Goal: Feedback & Contribution: Leave review/rating

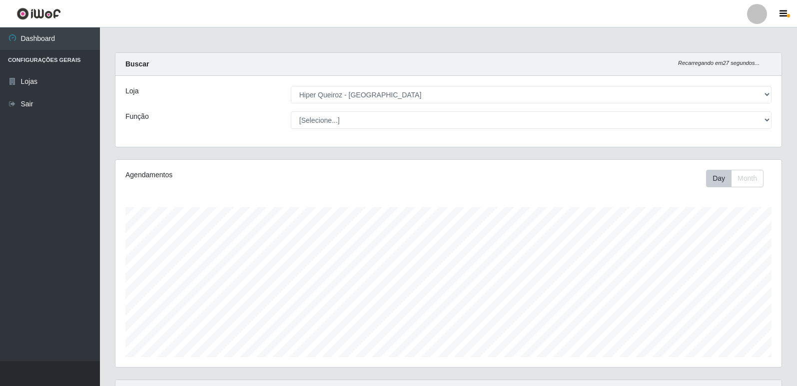
select select "516"
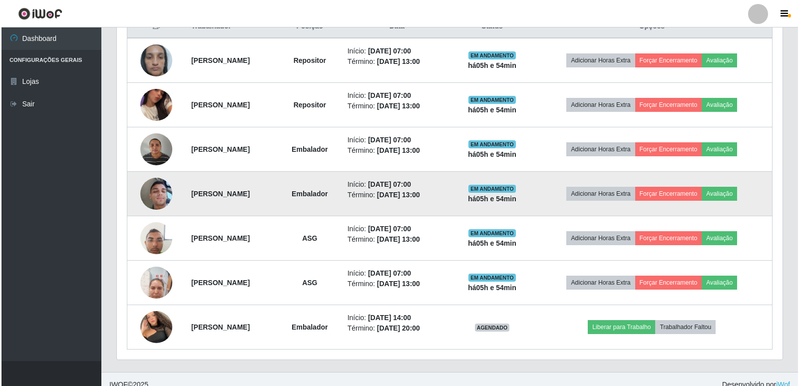
scroll to position [207, 666]
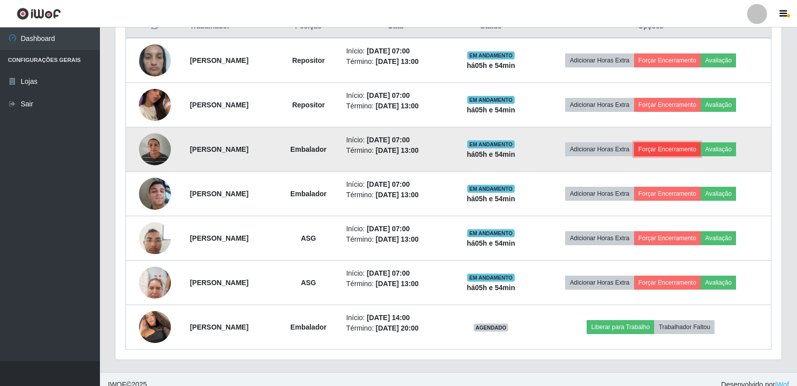
click at [669, 145] on button "Forçar Encerramento" at bounding box center [667, 149] width 67 height 14
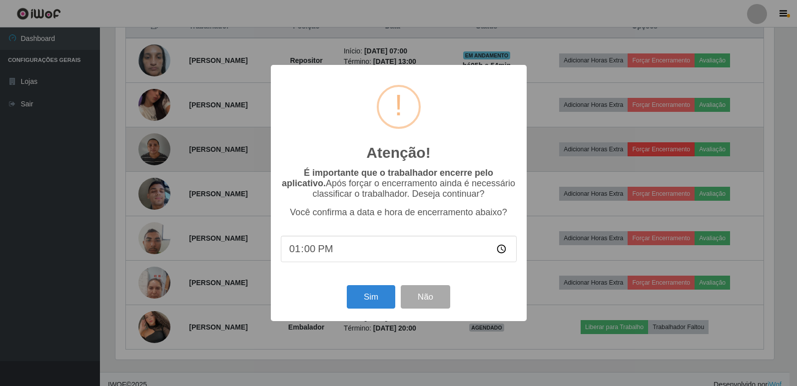
scroll to position [207, 661]
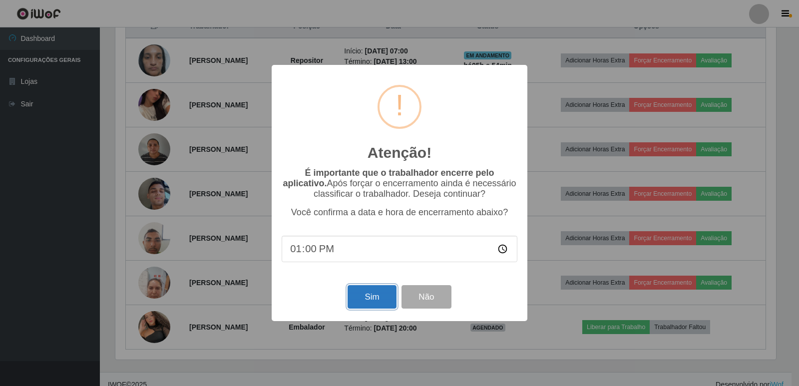
click at [365, 297] on button "Sim" at bounding box center [372, 296] width 48 height 23
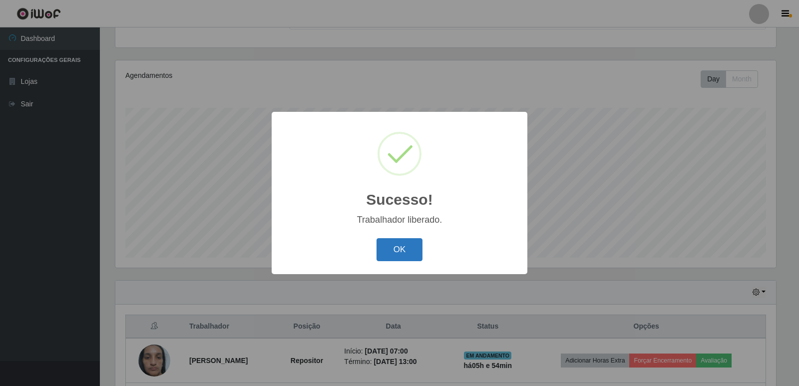
click at [403, 253] on button "OK" at bounding box center [400, 249] width 46 height 23
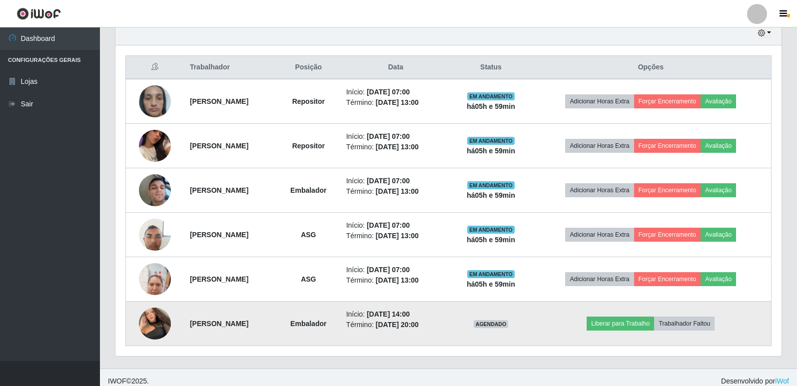
scroll to position [366, 0]
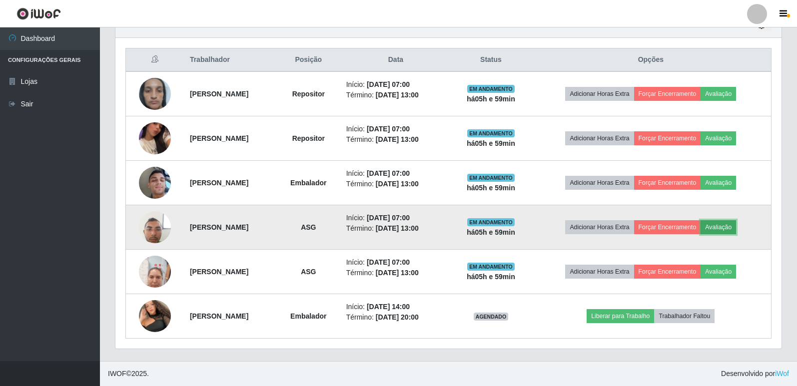
click at [729, 230] on button "Avaliação" at bounding box center [717, 227] width 35 height 14
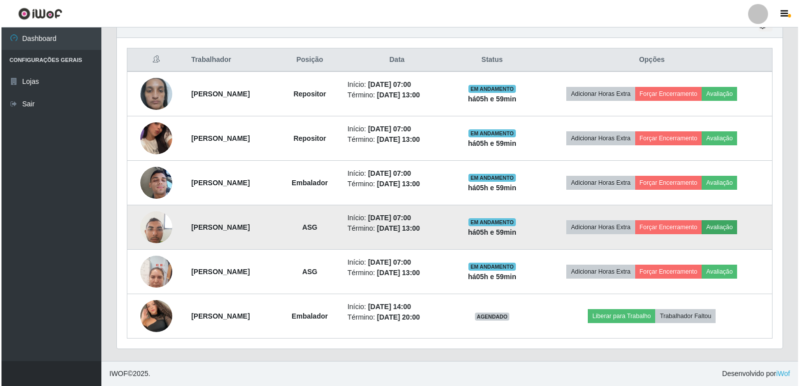
scroll to position [207, 661]
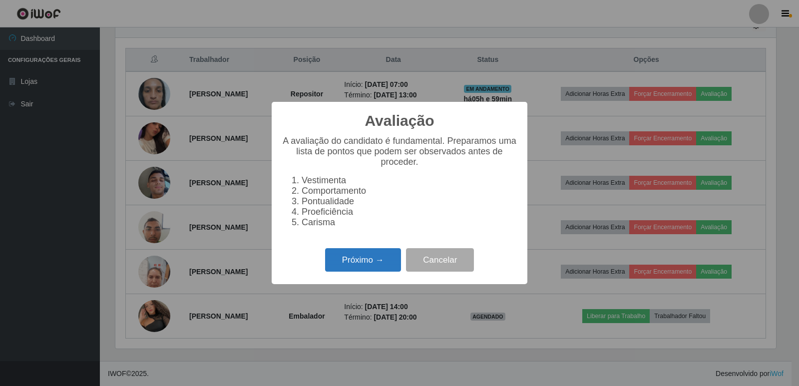
click at [355, 270] on button "Próximo →" at bounding box center [363, 259] width 76 height 23
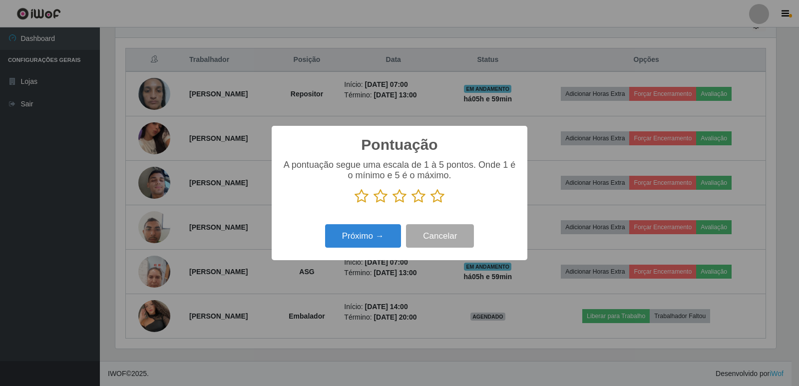
scroll to position [499343, 498889]
click at [440, 199] on icon at bounding box center [438, 196] width 14 height 15
click at [431, 204] on input "radio" at bounding box center [431, 204] width 0 height 0
click at [374, 233] on button "Próximo →" at bounding box center [363, 235] width 76 height 23
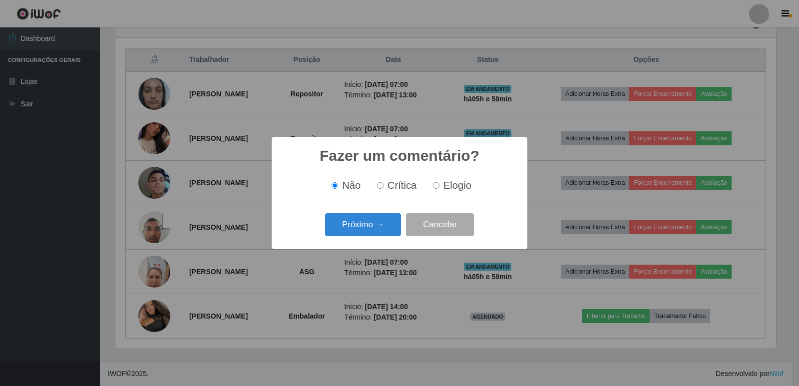
click at [436, 188] on input "Elogio" at bounding box center [436, 185] width 6 height 6
radio input "true"
click at [365, 225] on button "Próximo →" at bounding box center [363, 224] width 76 height 23
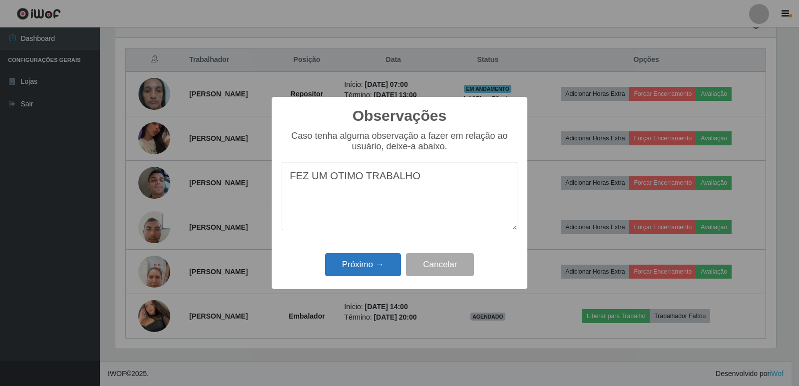
type textarea "FEZ UM OTIMO TRABALHO"
click at [354, 260] on button "Próximo →" at bounding box center [363, 264] width 76 height 23
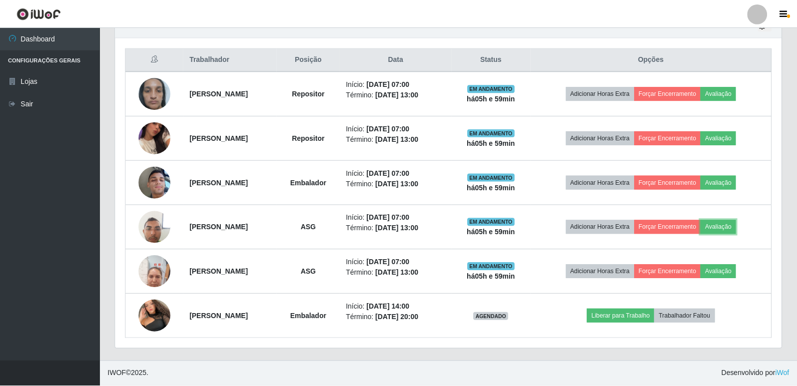
scroll to position [207, 666]
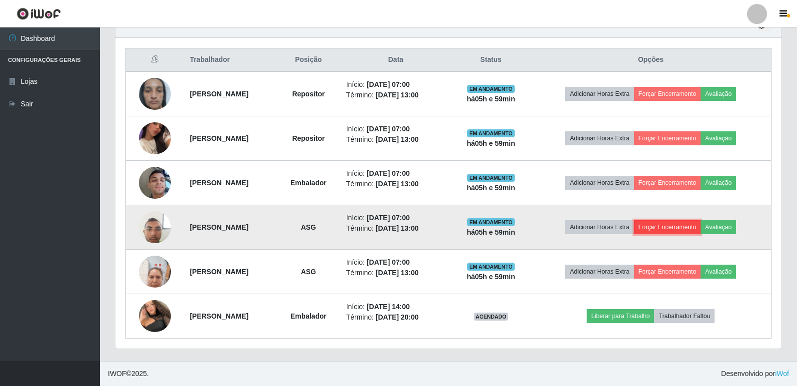
click at [672, 229] on button "Forçar Encerramento" at bounding box center [667, 227] width 67 height 14
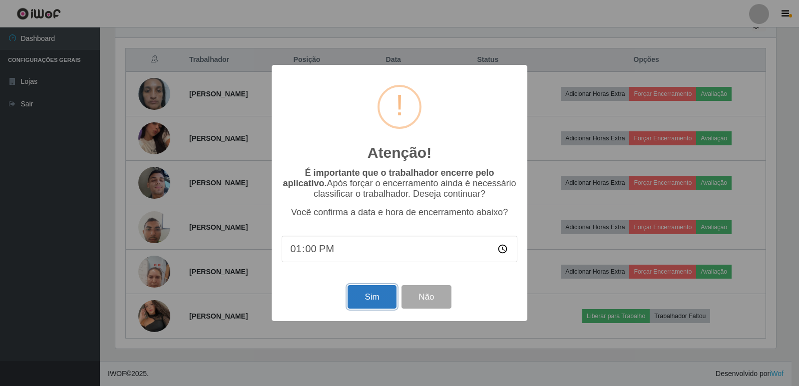
click at [381, 304] on button "Sim" at bounding box center [372, 296] width 48 height 23
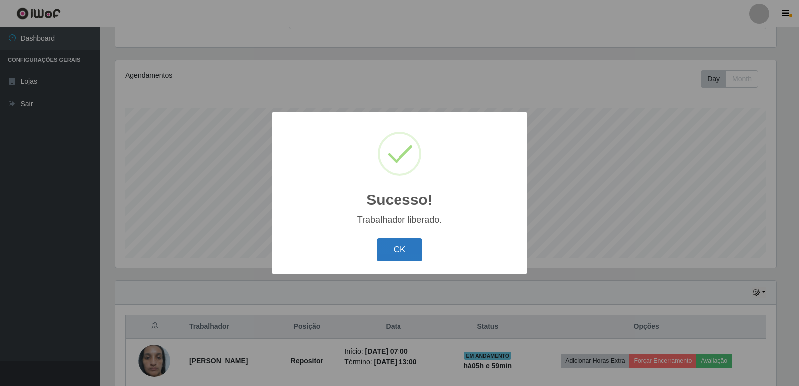
click at [394, 247] on button "OK" at bounding box center [400, 249] width 46 height 23
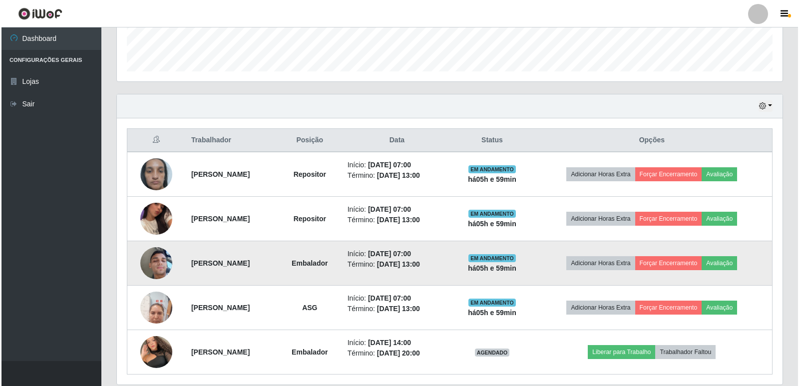
scroll to position [299, 0]
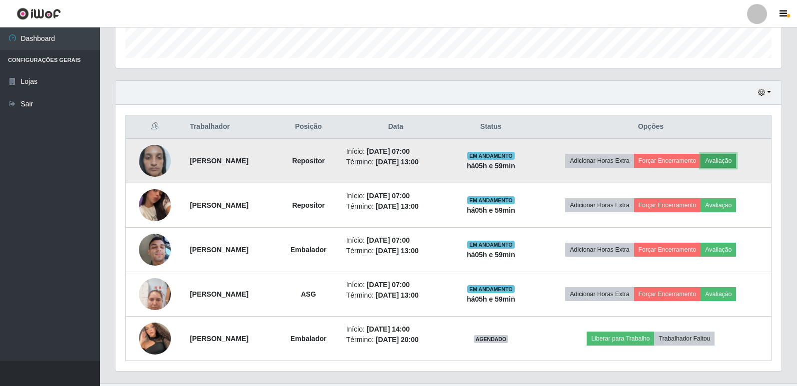
click at [723, 164] on button "Avaliação" at bounding box center [717, 161] width 35 height 14
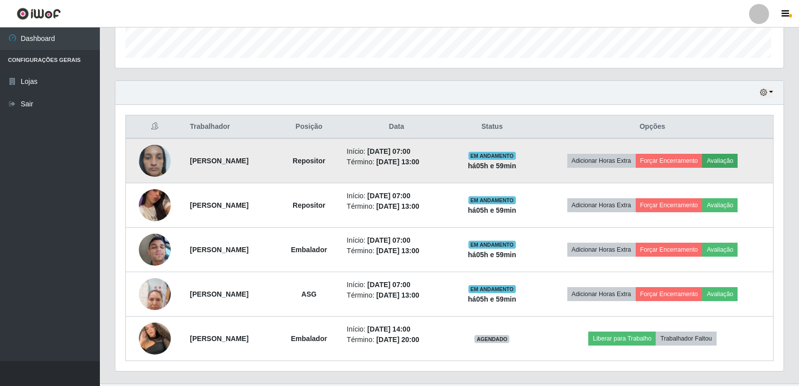
scroll to position [207, 661]
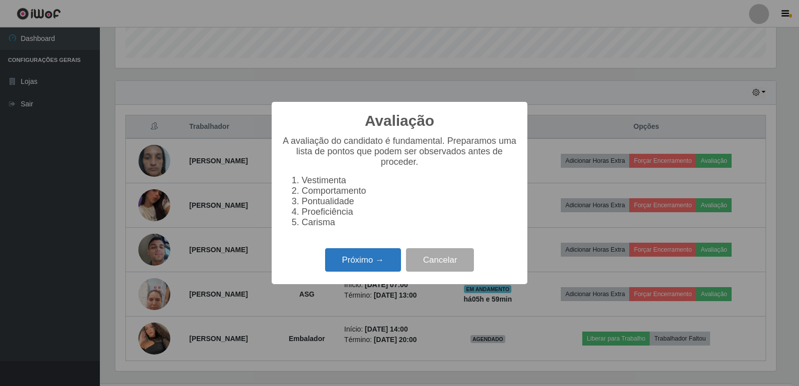
click at [366, 264] on button "Próximo →" at bounding box center [363, 259] width 76 height 23
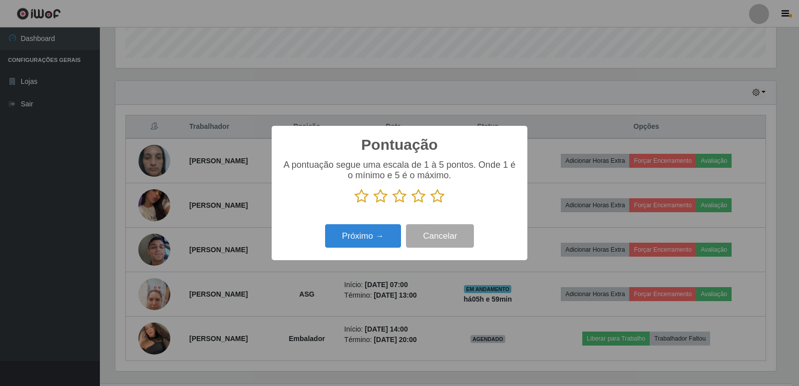
click at [433, 195] on icon at bounding box center [438, 196] width 14 height 15
click at [431, 204] on input "radio" at bounding box center [431, 204] width 0 height 0
click at [391, 231] on button "Próximo →" at bounding box center [363, 235] width 76 height 23
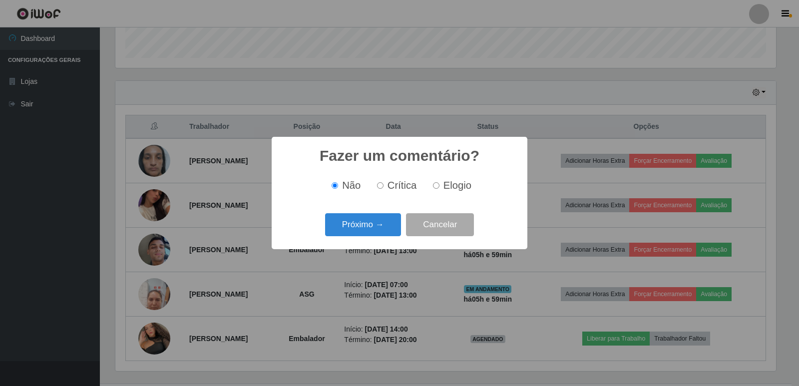
click at [434, 185] on input "Elogio" at bounding box center [436, 185] width 6 height 6
radio input "true"
click at [391, 224] on button "Próximo →" at bounding box center [363, 224] width 76 height 23
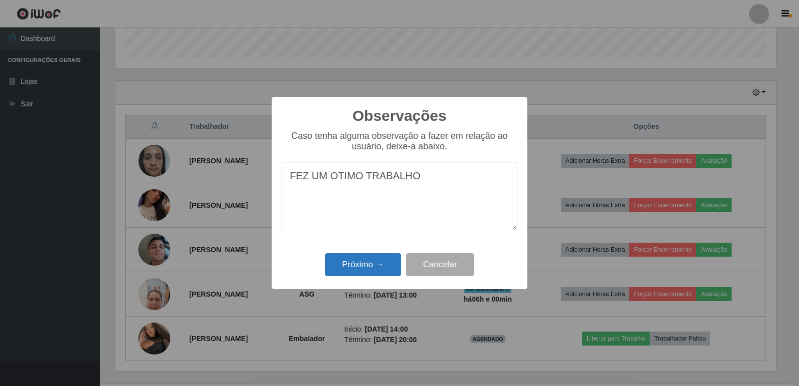
type textarea "FEZ UM OTIMO TRABALHO"
click at [365, 270] on button "Próximo →" at bounding box center [363, 264] width 76 height 23
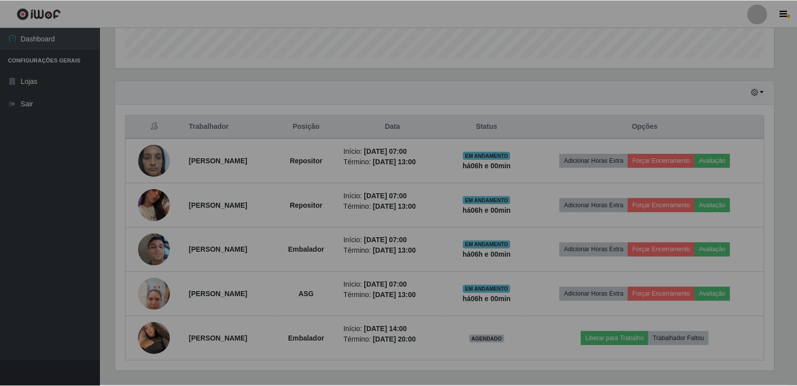
scroll to position [207, 666]
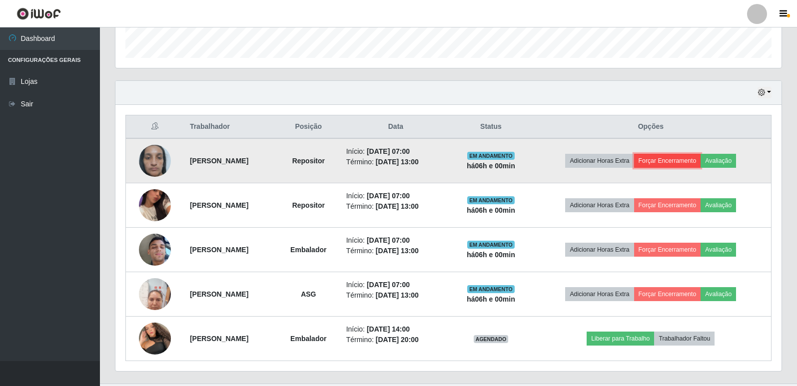
click at [695, 161] on button "Forçar Encerramento" at bounding box center [667, 161] width 67 height 14
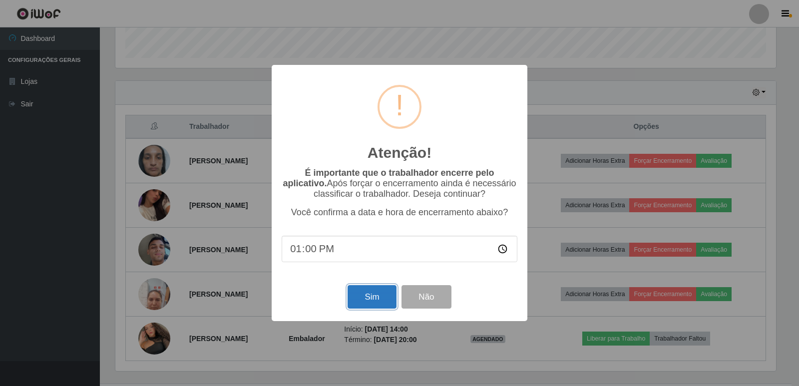
click at [373, 294] on button "Sim" at bounding box center [372, 296] width 48 height 23
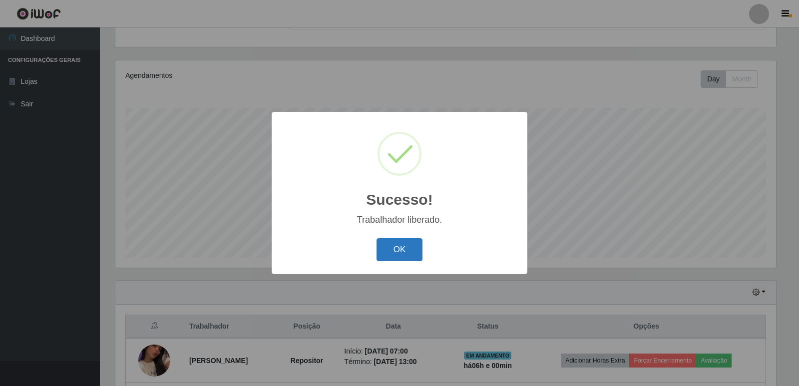
click at [381, 259] on button "OK" at bounding box center [400, 249] width 46 height 23
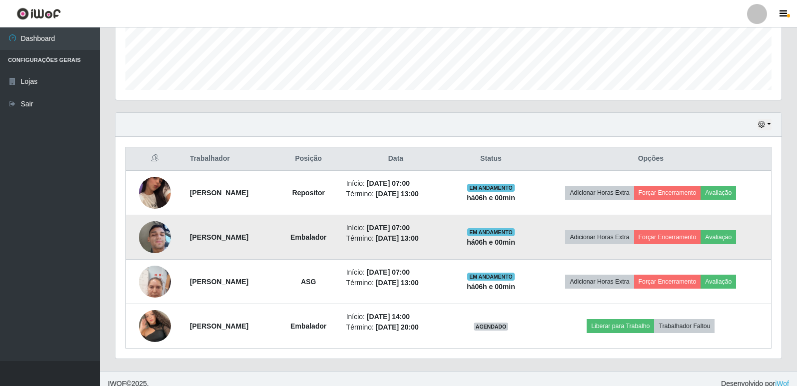
scroll to position [277, 0]
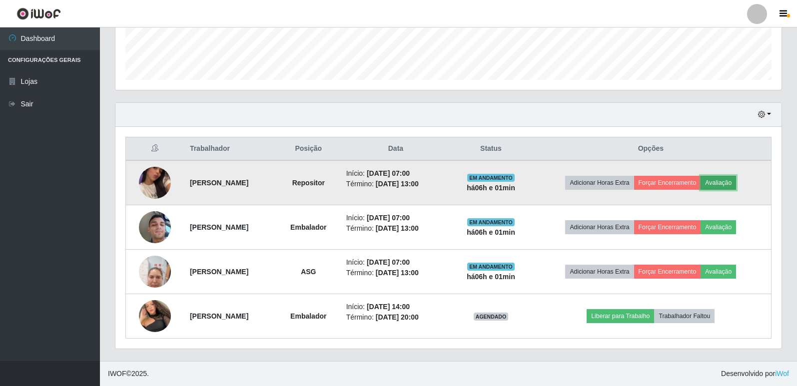
click at [723, 181] on button "Avaliação" at bounding box center [717, 183] width 35 height 14
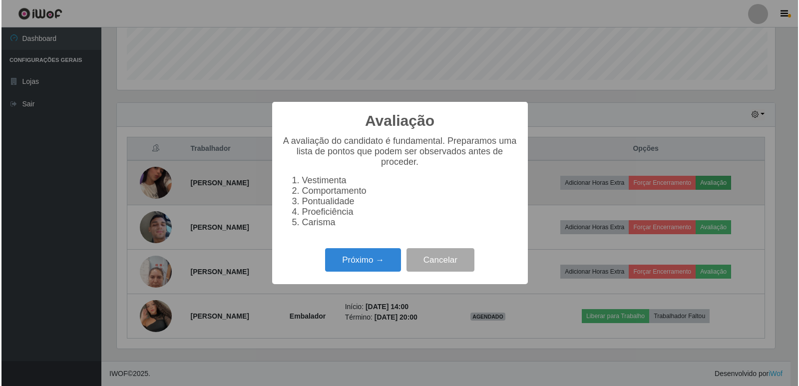
scroll to position [207, 661]
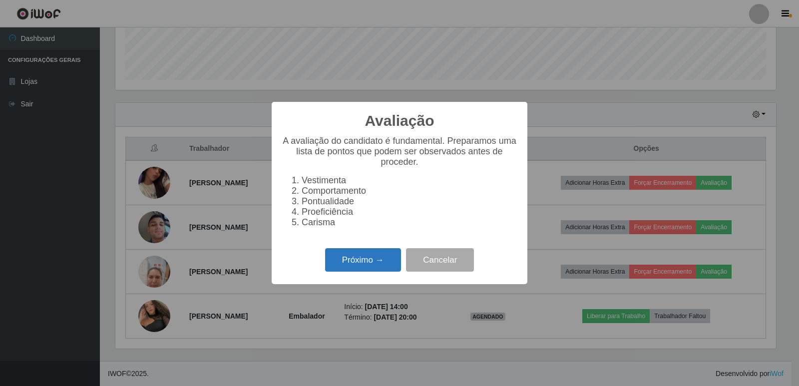
click at [369, 265] on button "Próximo →" at bounding box center [363, 259] width 76 height 23
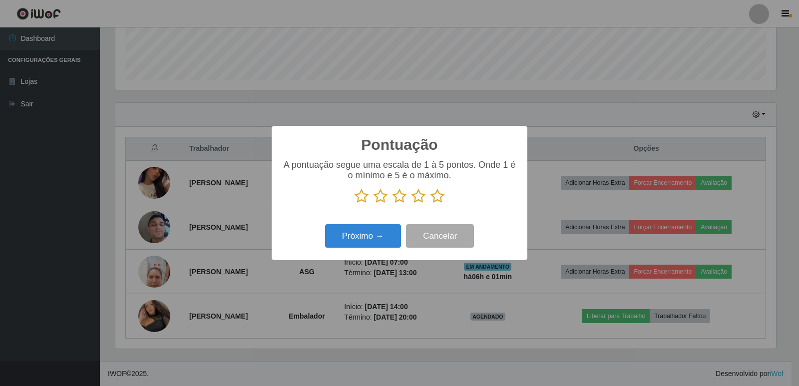
click at [443, 200] on icon at bounding box center [438, 196] width 14 height 15
click at [431, 204] on input "radio" at bounding box center [431, 204] width 0 height 0
click at [377, 238] on button "Próximo →" at bounding box center [363, 235] width 76 height 23
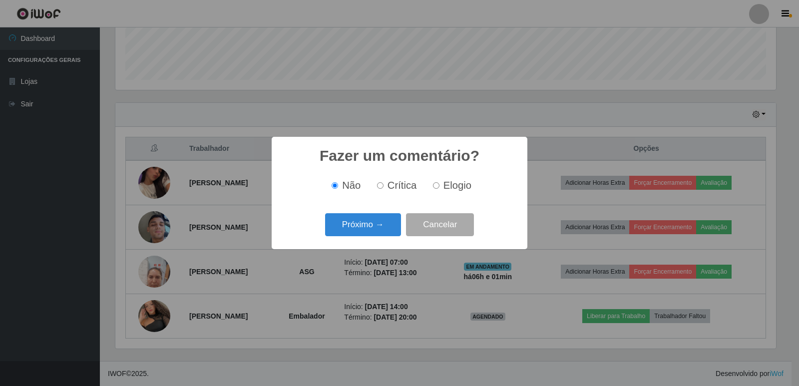
click at [433, 186] on input "Elogio" at bounding box center [436, 185] width 6 height 6
radio input "true"
click at [371, 228] on button "Próximo →" at bounding box center [363, 224] width 76 height 23
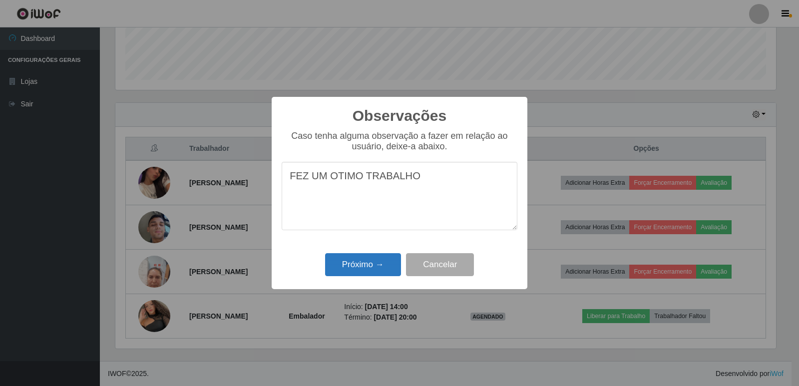
type textarea "FEZ UM OTIMO TRABALHO"
click at [361, 266] on button "Próximo →" at bounding box center [363, 264] width 76 height 23
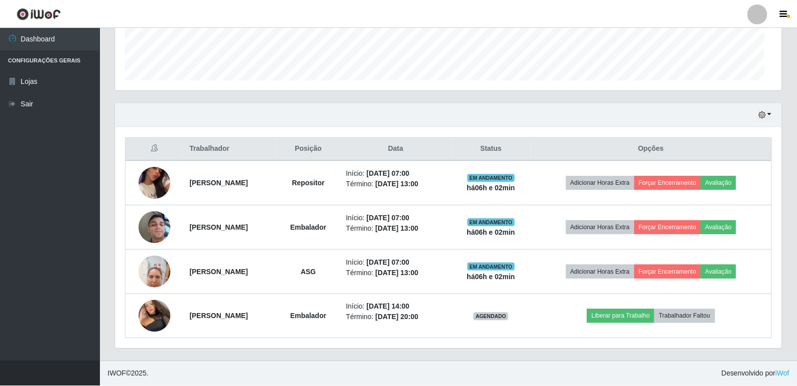
scroll to position [207, 666]
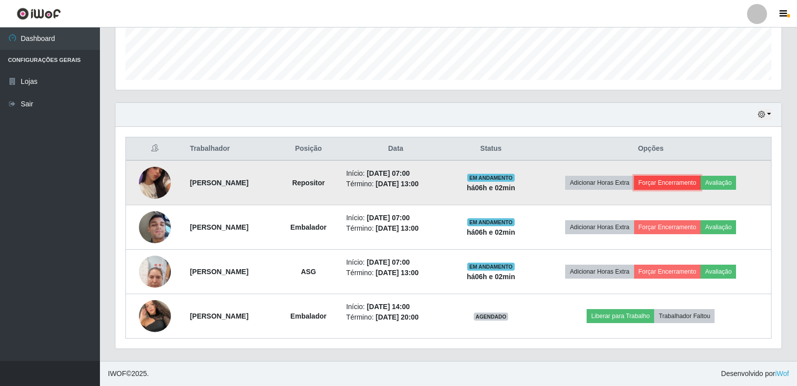
click at [667, 185] on button "Forçar Encerramento" at bounding box center [667, 183] width 67 height 14
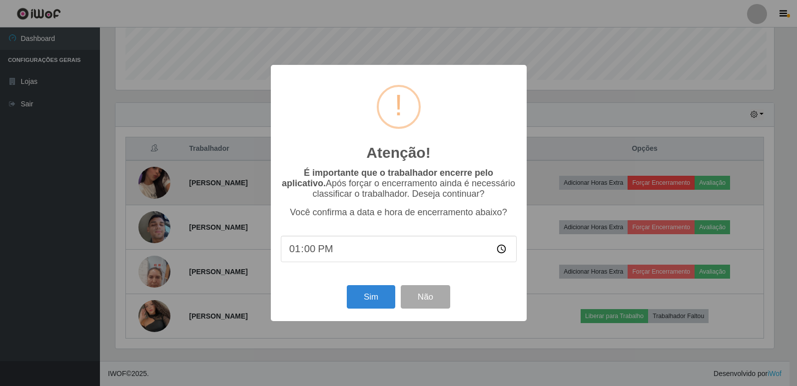
scroll to position [207, 661]
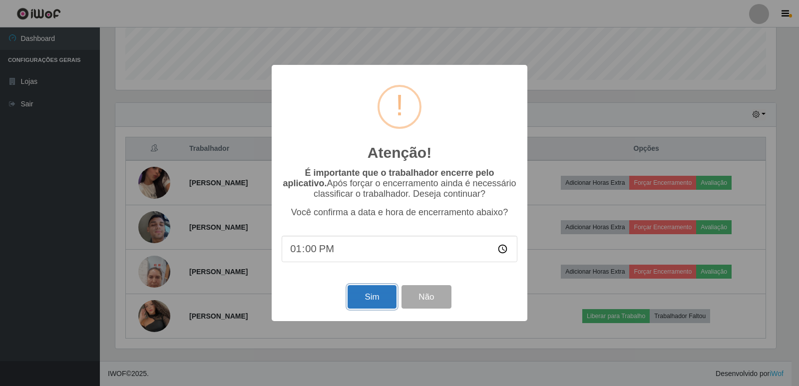
click at [380, 298] on button "Sim" at bounding box center [372, 296] width 48 height 23
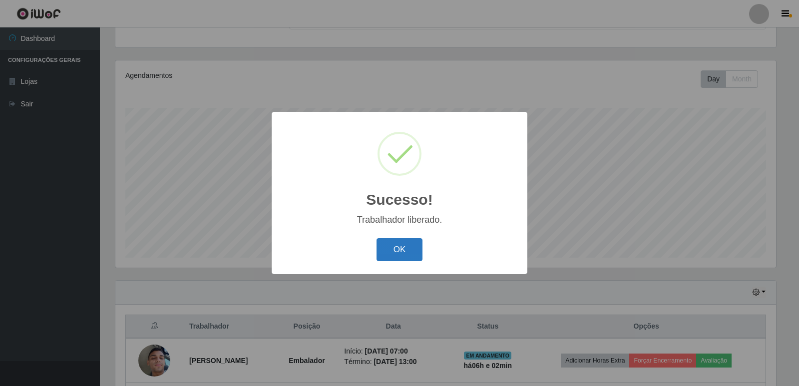
click at [401, 247] on button "OK" at bounding box center [400, 249] width 46 height 23
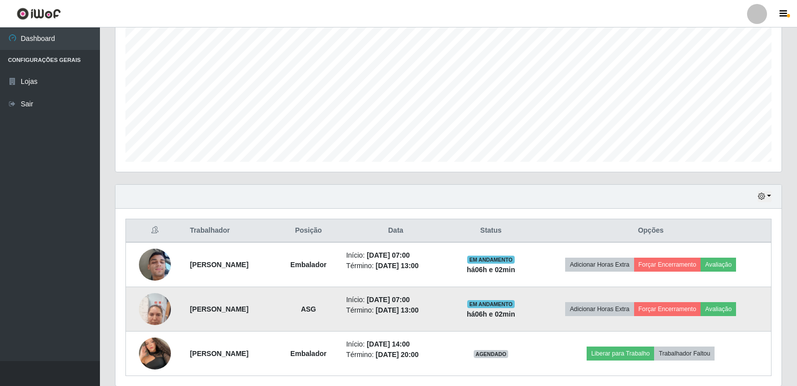
scroll to position [199, 0]
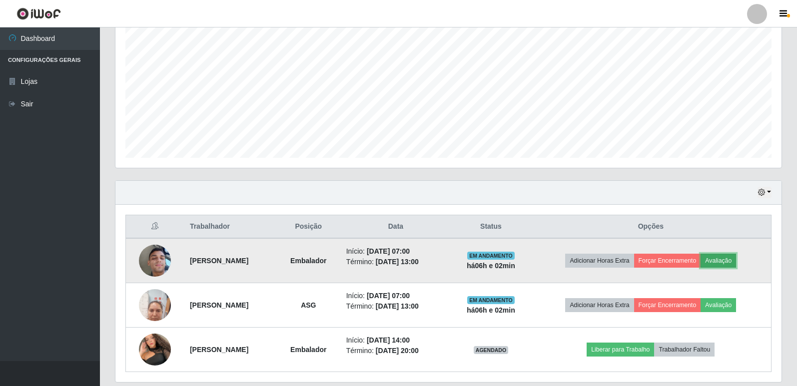
click at [724, 265] on button "Avaliação" at bounding box center [717, 261] width 35 height 14
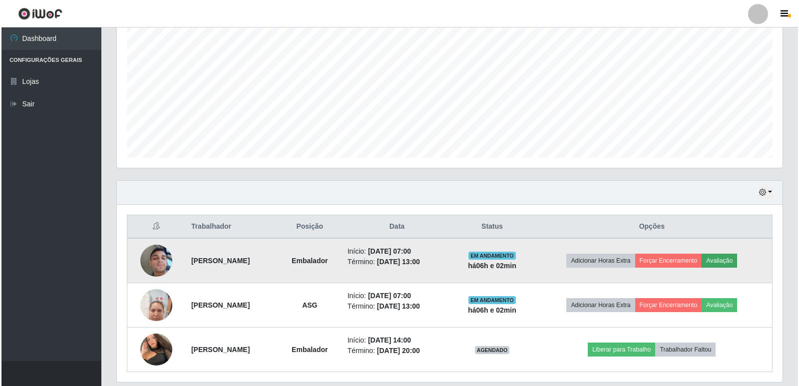
scroll to position [207, 661]
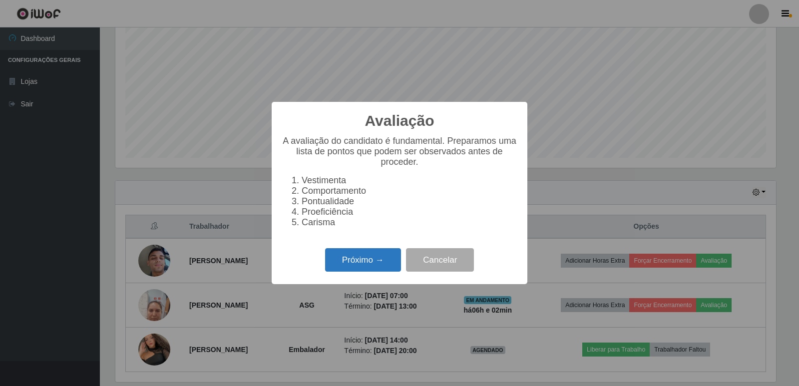
click at [378, 263] on button "Próximo →" at bounding box center [363, 259] width 76 height 23
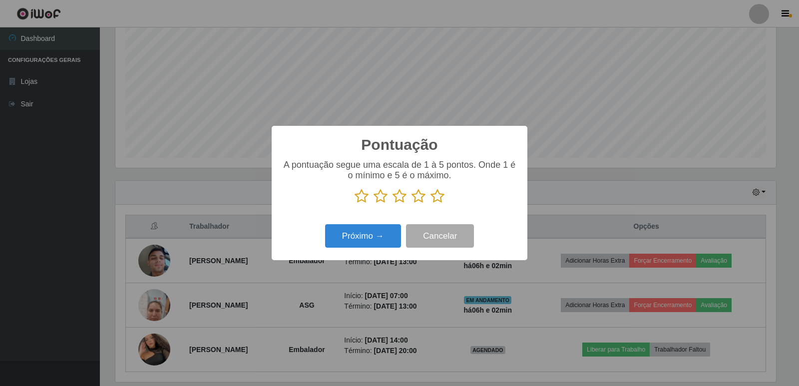
scroll to position [499343, 498889]
click at [437, 199] on icon at bounding box center [438, 196] width 14 height 15
click at [431, 204] on input "radio" at bounding box center [431, 204] width 0 height 0
click at [352, 239] on button "Próximo →" at bounding box center [363, 235] width 76 height 23
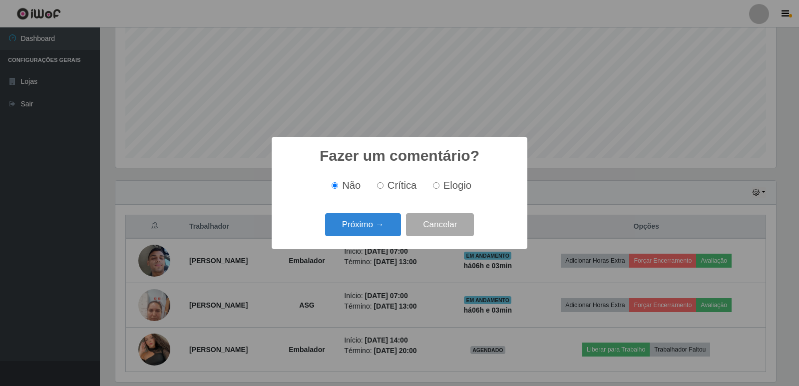
click at [438, 186] on input "Elogio" at bounding box center [436, 185] width 6 height 6
radio input "true"
click at [376, 223] on button "Próximo →" at bounding box center [363, 224] width 76 height 23
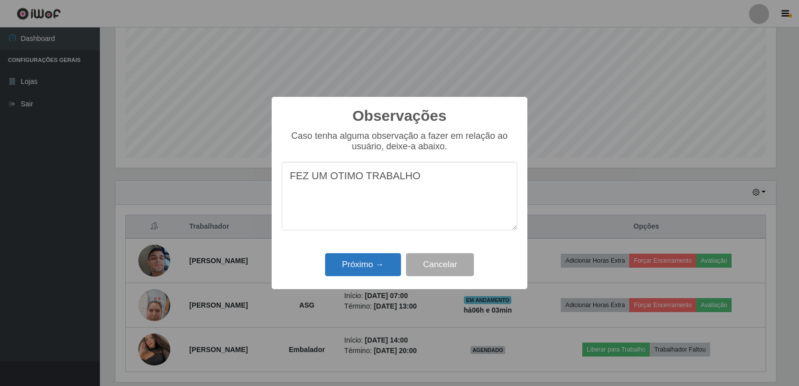
type textarea "FEZ UM OTIMO TRABALHO"
click at [369, 260] on button "Próximo →" at bounding box center [363, 264] width 76 height 23
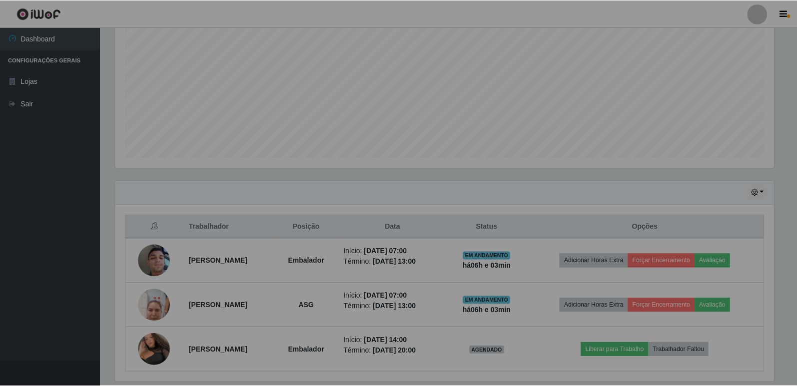
scroll to position [207, 666]
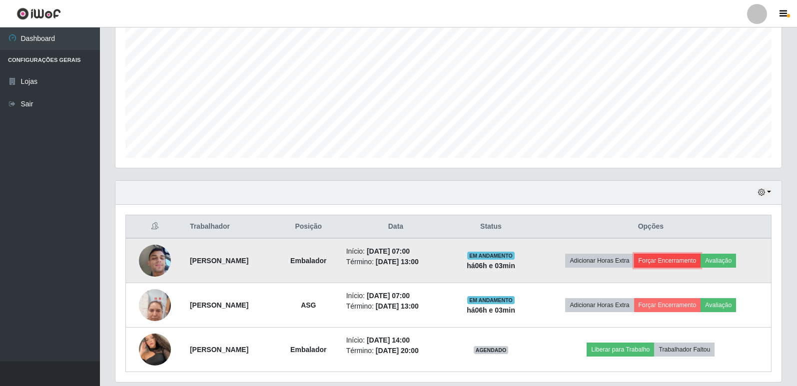
click at [666, 257] on button "Forçar Encerramento" at bounding box center [667, 261] width 67 height 14
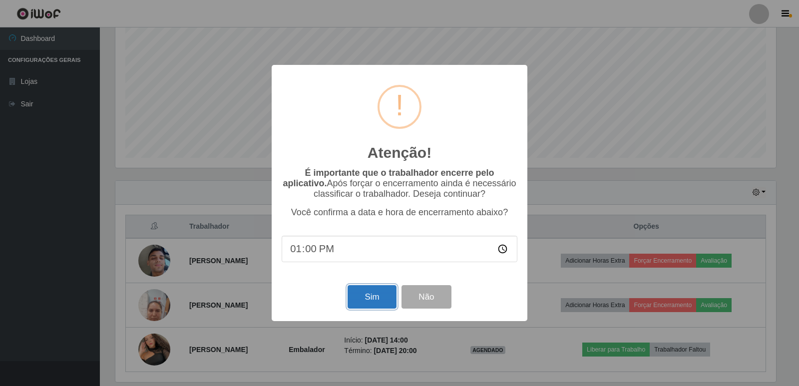
click at [382, 298] on button "Sim" at bounding box center [372, 296] width 48 height 23
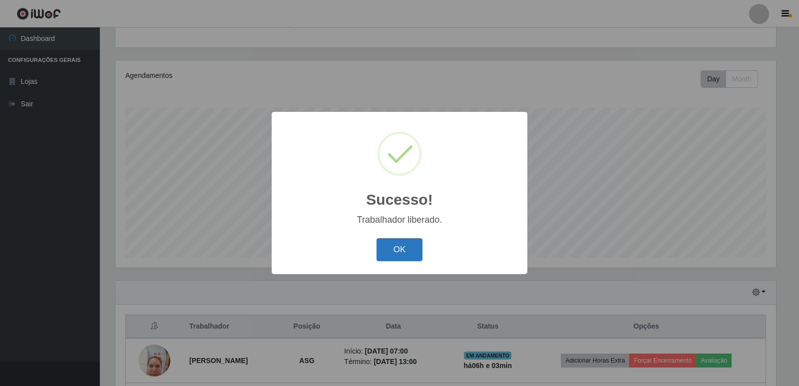
click at [393, 253] on button "OK" at bounding box center [400, 249] width 46 height 23
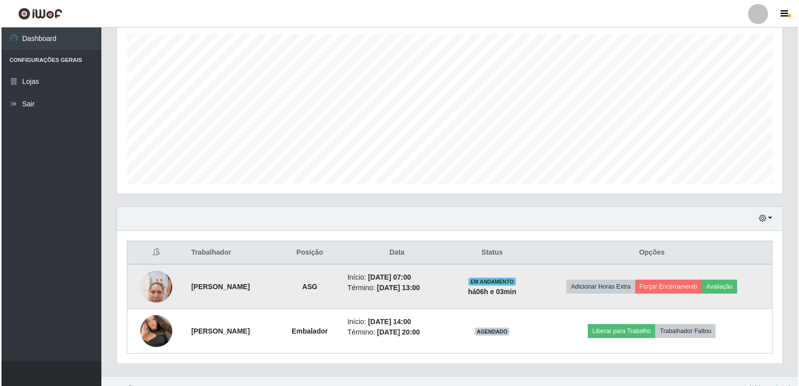
scroll to position [188, 0]
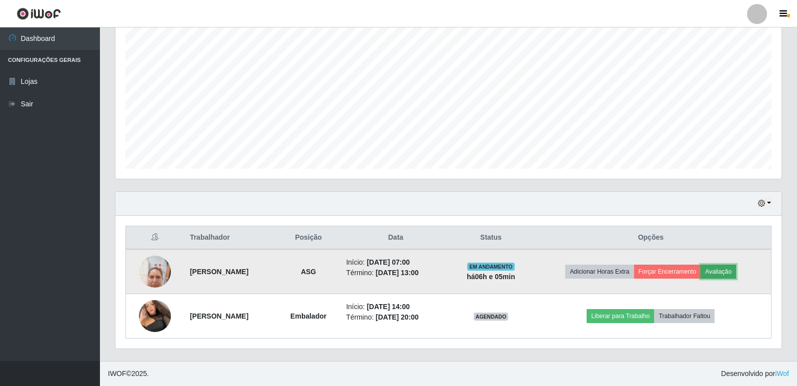
click at [732, 269] on button "Avaliação" at bounding box center [717, 272] width 35 height 14
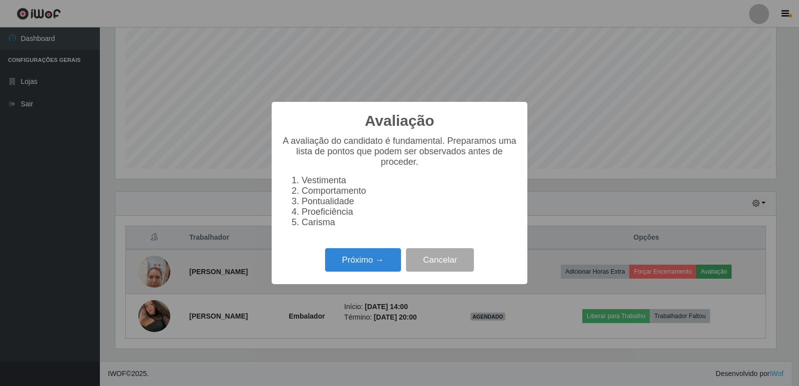
scroll to position [207, 661]
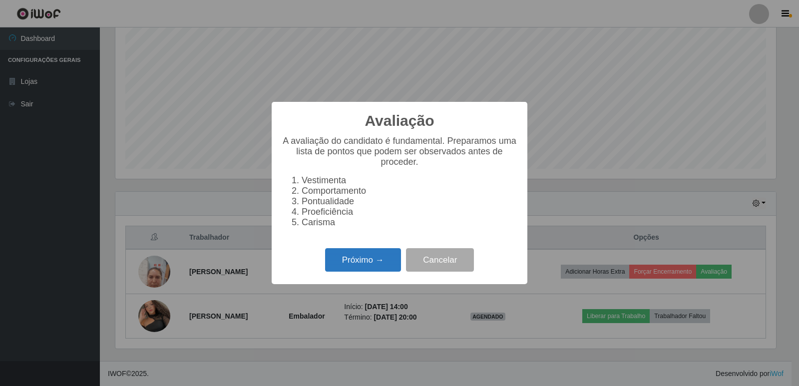
click at [363, 272] on button "Próximo →" at bounding box center [363, 259] width 76 height 23
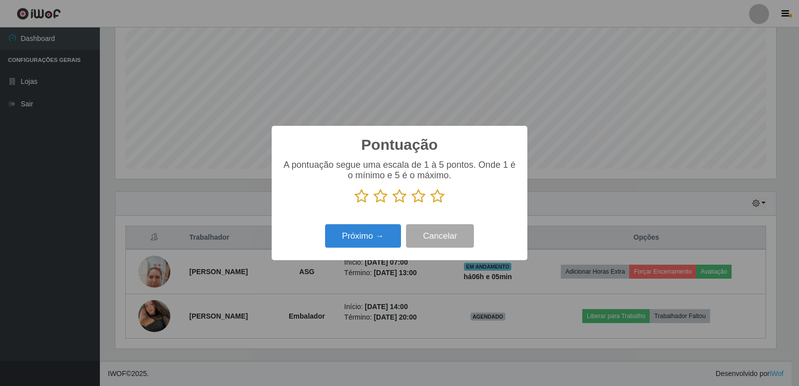
click at [431, 197] on icon at bounding box center [438, 196] width 14 height 15
click at [431, 204] on input "radio" at bounding box center [431, 204] width 0 height 0
click at [370, 236] on button "Próximo →" at bounding box center [363, 235] width 76 height 23
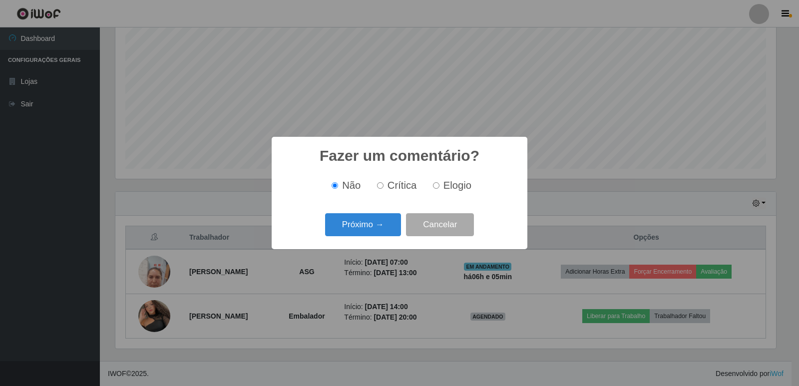
click at [437, 187] on input "Elogio" at bounding box center [436, 185] width 6 height 6
radio input "true"
click at [375, 226] on button "Próximo →" at bounding box center [363, 224] width 76 height 23
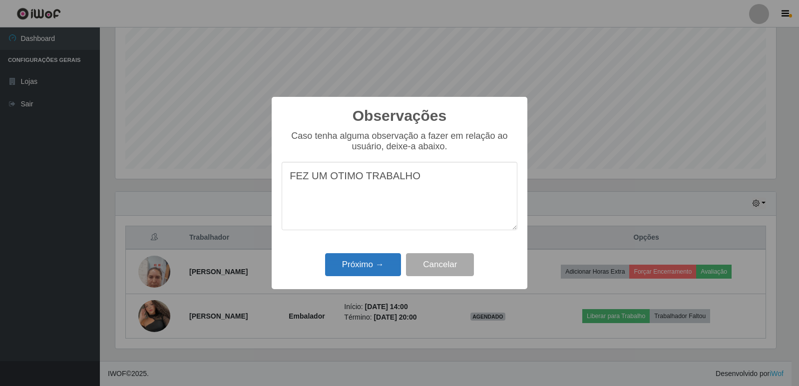
type textarea "FEZ UM OTIMO TRABALHO"
click at [372, 268] on button "Próximo →" at bounding box center [363, 264] width 76 height 23
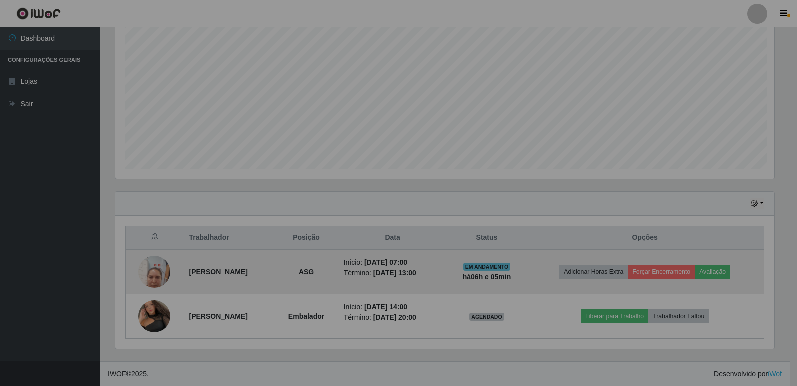
scroll to position [207, 666]
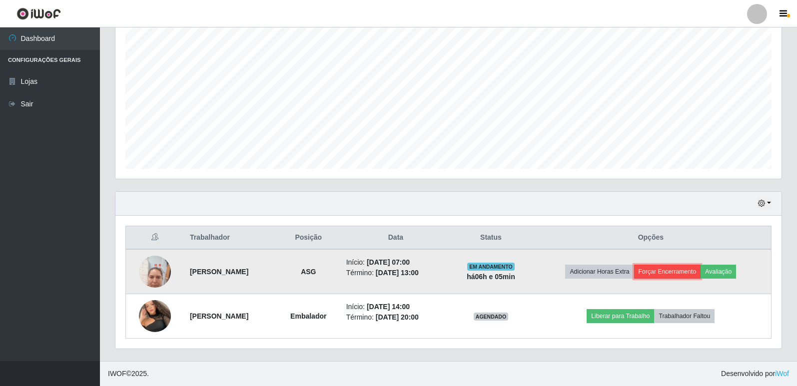
click at [663, 272] on button "Forçar Encerramento" at bounding box center [667, 272] width 67 height 14
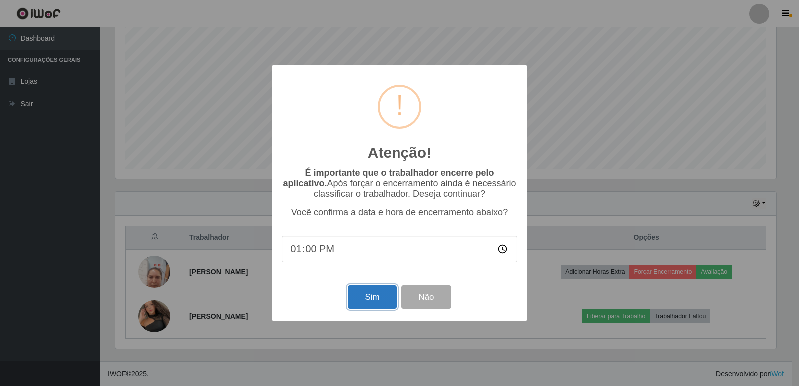
click at [364, 298] on button "Sim" at bounding box center [372, 296] width 48 height 23
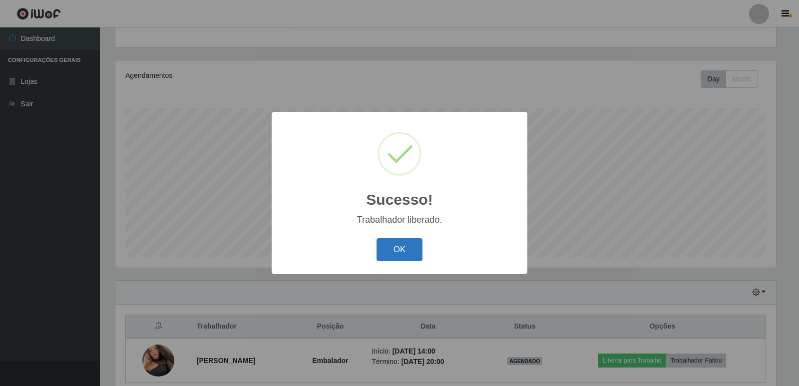
click at [383, 249] on button "OK" at bounding box center [400, 249] width 46 height 23
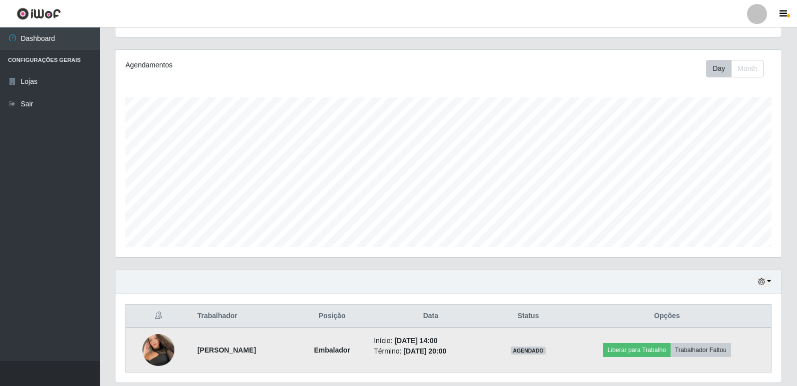
scroll to position [144, 0]
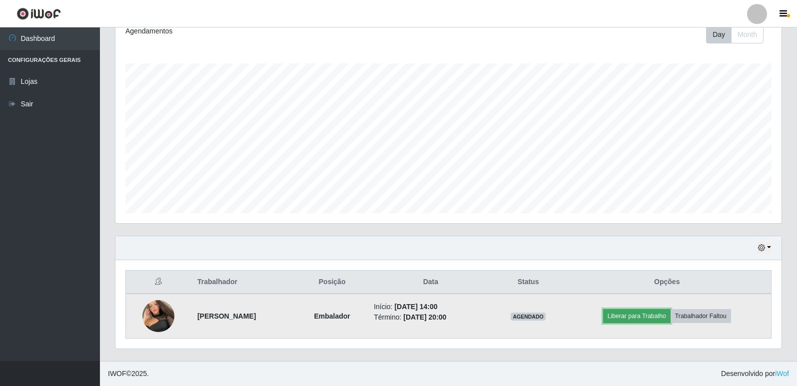
click at [651, 317] on button "Liberar para Trabalho" at bounding box center [636, 316] width 67 height 14
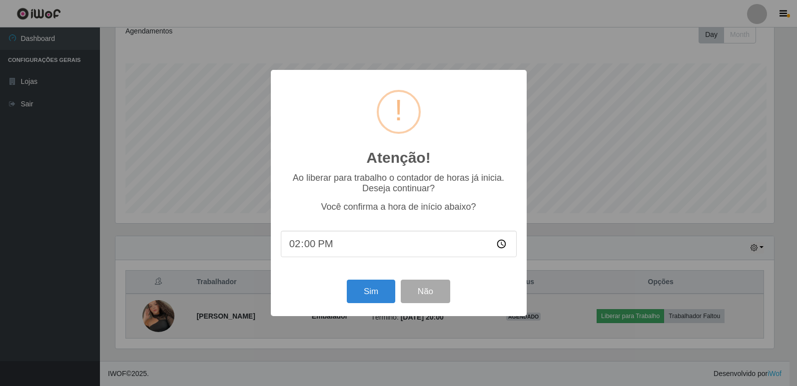
scroll to position [207, 661]
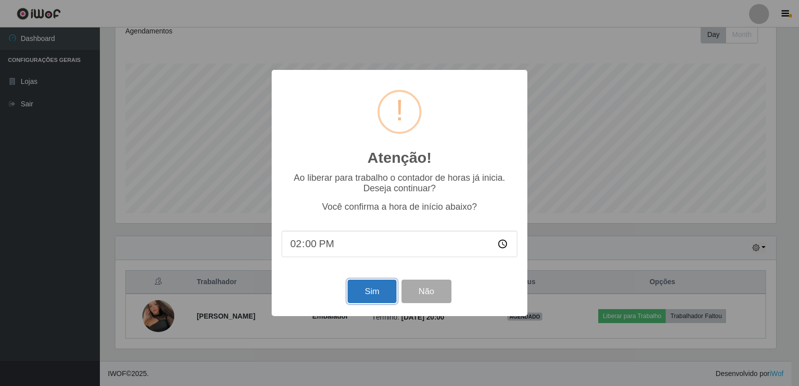
click at [373, 296] on button "Sim" at bounding box center [372, 291] width 48 height 23
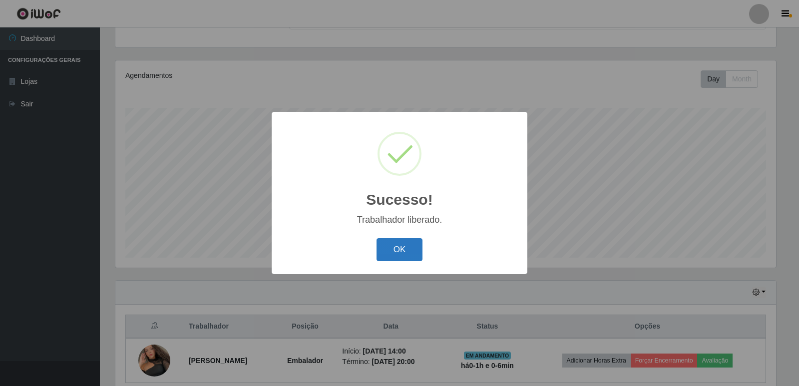
click at [391, 247] on button "OK" at bounding box center [400, 249] width 46 height 23
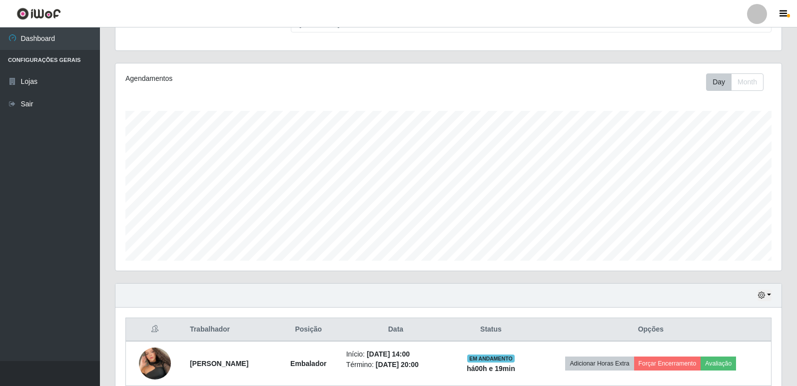
scroll to position [0, 0]
